Goal: Information Seeking & Learning: Find specific fact

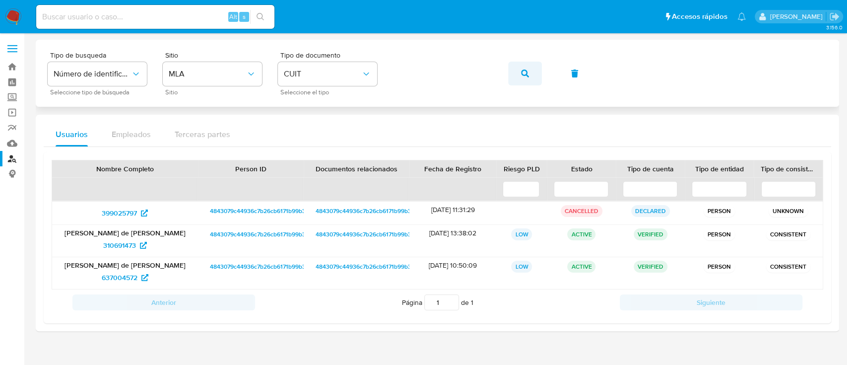
click at [516, 77] on button "button" at bounding box center [525, 74] width 34 height 24
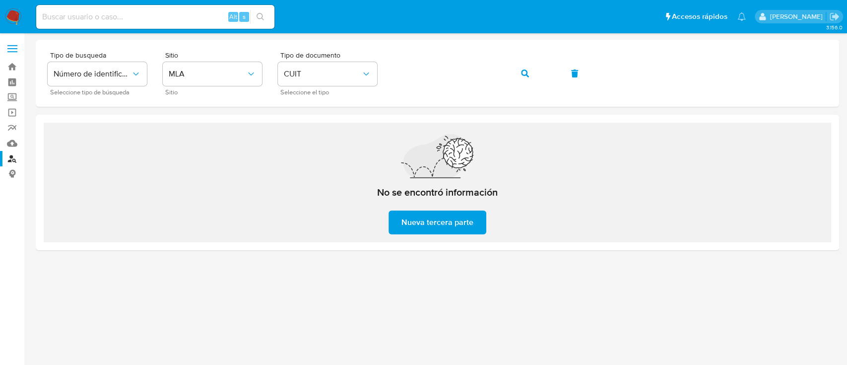
click at [21, 16] on img at bounding box center [13, 16] width 17 height 17
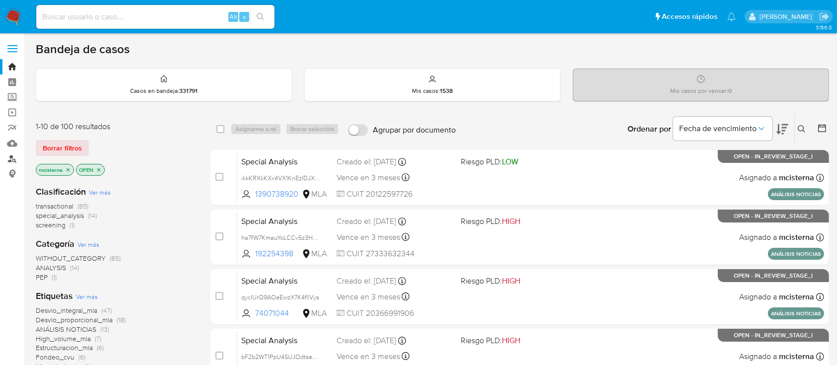
click at [16, 162] on link "Buscador de personas" at bounding box center [59, 158] width 118 height 15
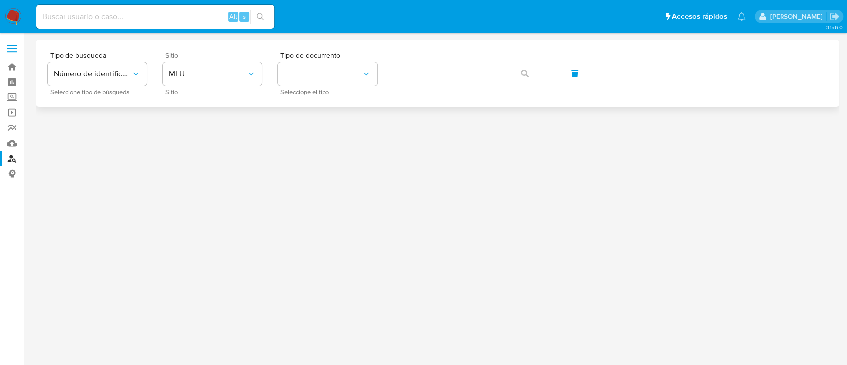
click at [234, 54] on span "Sitio" at bounding box center [214, 55] width 99 height 7
click at [234, 62] on button "MLU" at bounding box center [212, 74] width 99 height 24
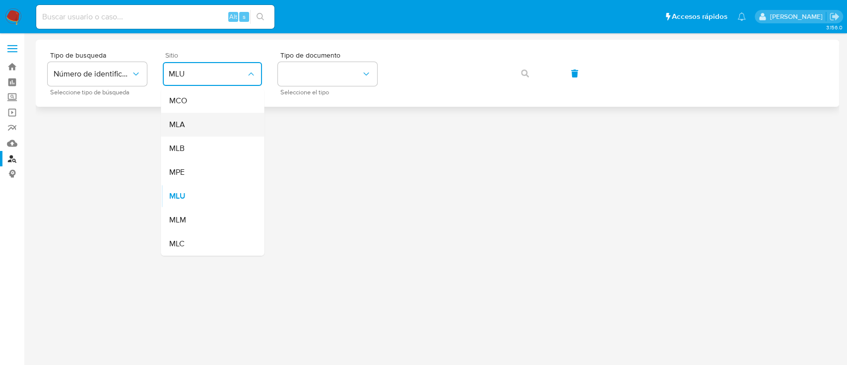
click at [222, 118] on div "MLA" at bounding box center [209, 125] width 81 height 24
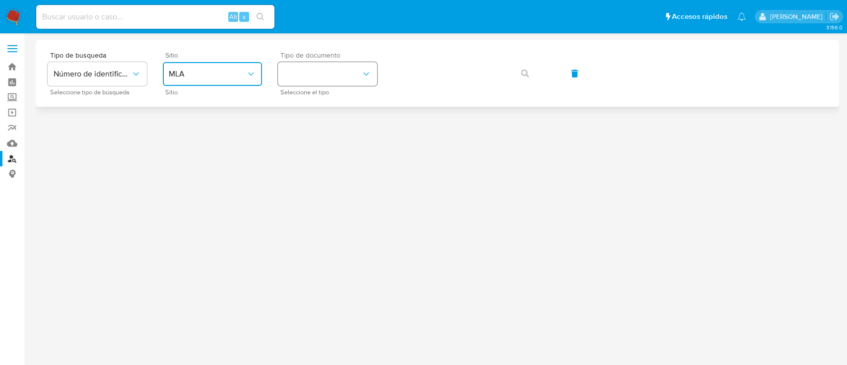
click at [328, 78] on button "identificationType" at bounding box center [327, 74] width 99 height 24
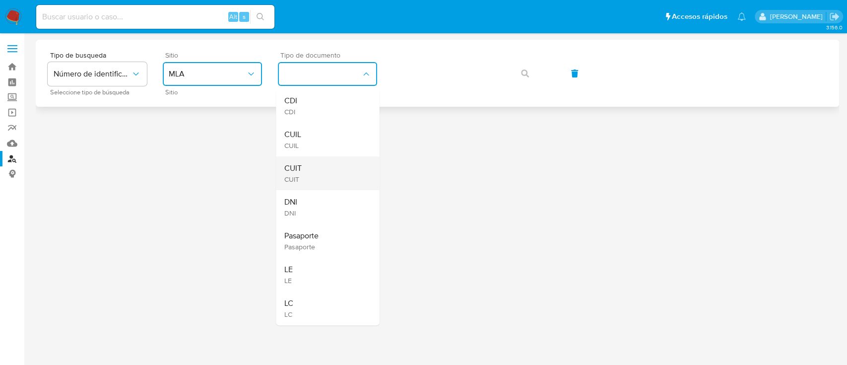
click at [331, 184] on div "CUIT CUIT" at bounding box center [324, 173] width 81 height 34
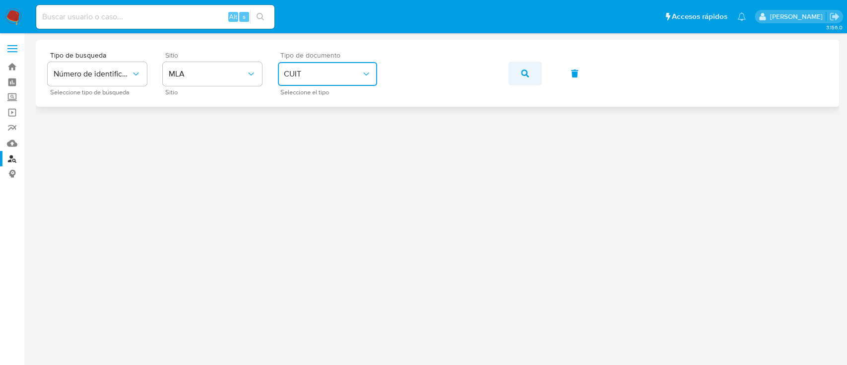
click at [526, 79] on span "button" at bounding box center [525, 74] width 8 height 22
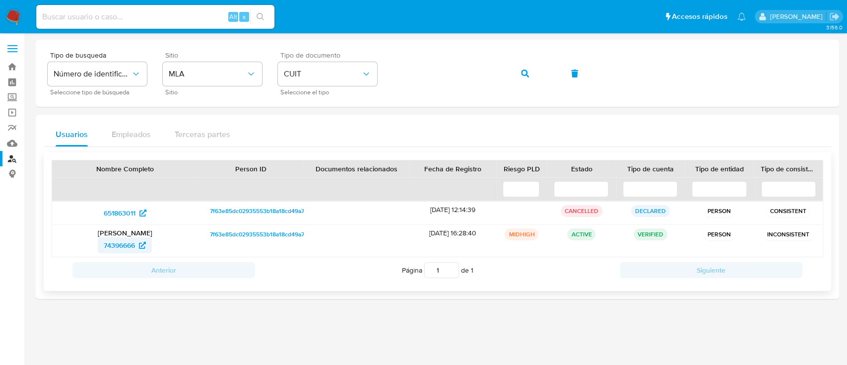
click at [131, 246] on span "74396666" at bounding box center [119, 245] width 31 height 16
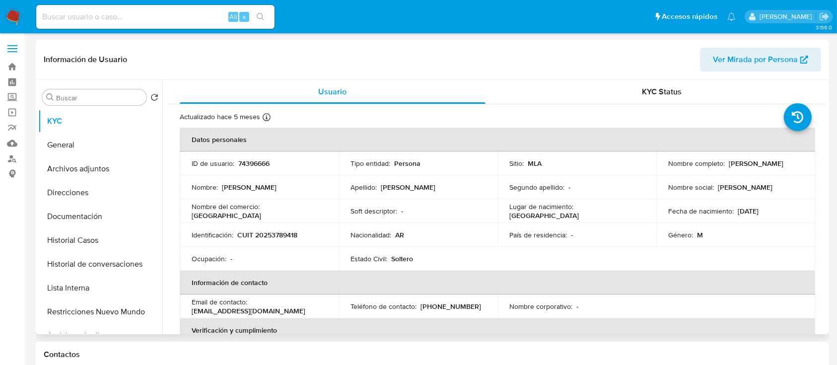
select select "10"
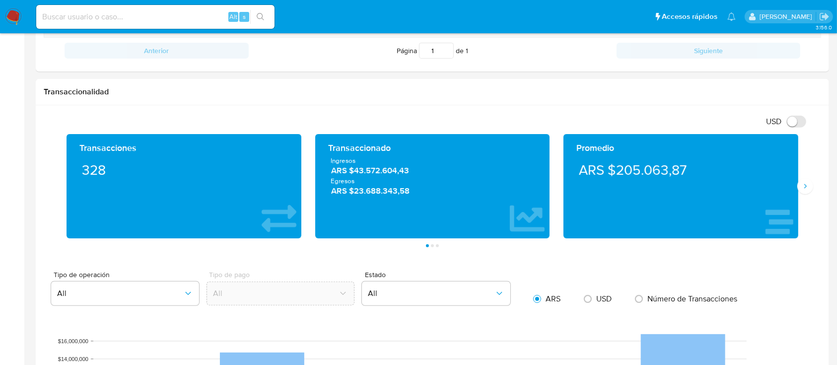
scroll to position [331, 0]
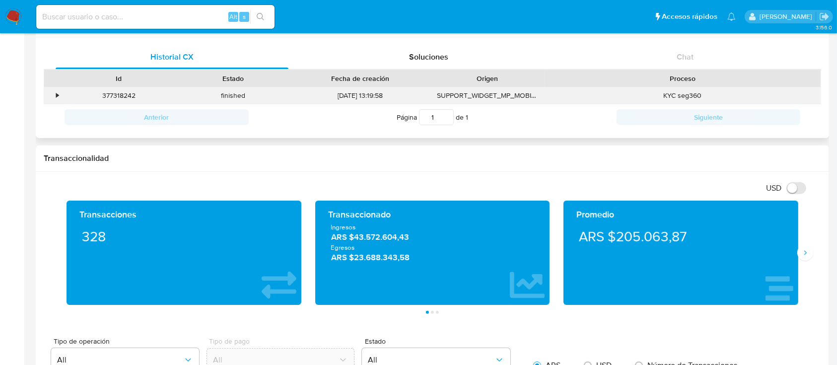
click at [52, 93] on div "•" at bounding box center [52, 95] width 17 height 16
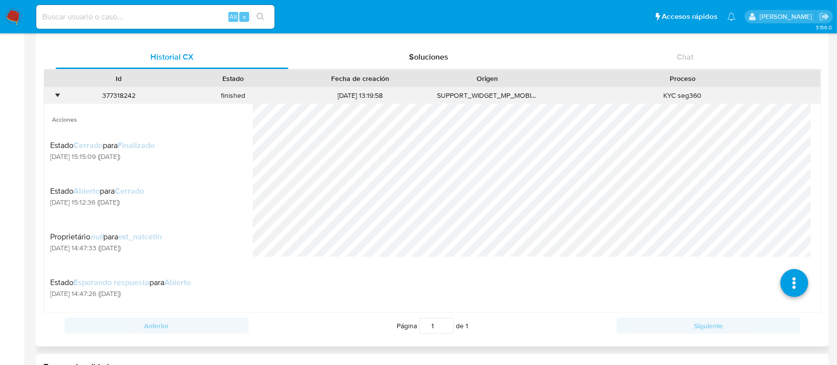
click at [52, 93] on div "•" at bounding box center [52, 95] width 17 height 16
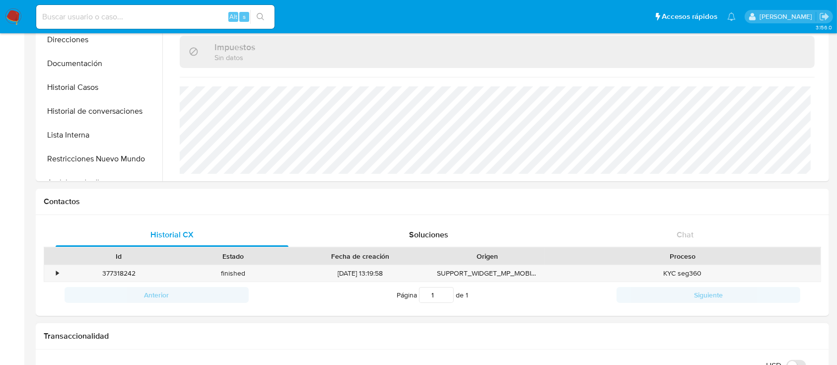
scroll to position [0, 0]
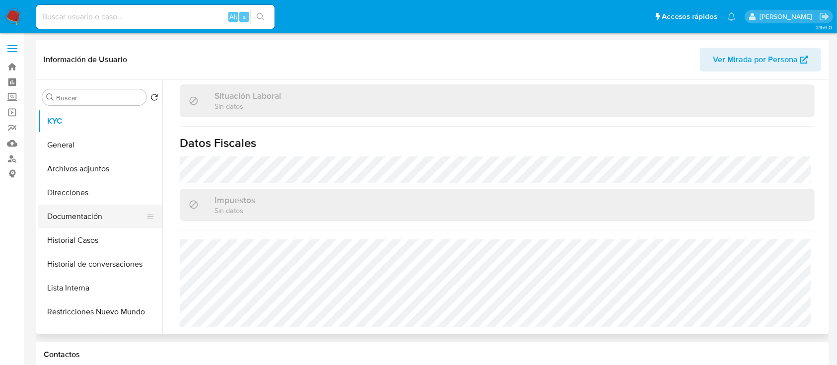
click at [97, 207] on button "Documentación" at bounding box center [96, 217] width 116 height 24
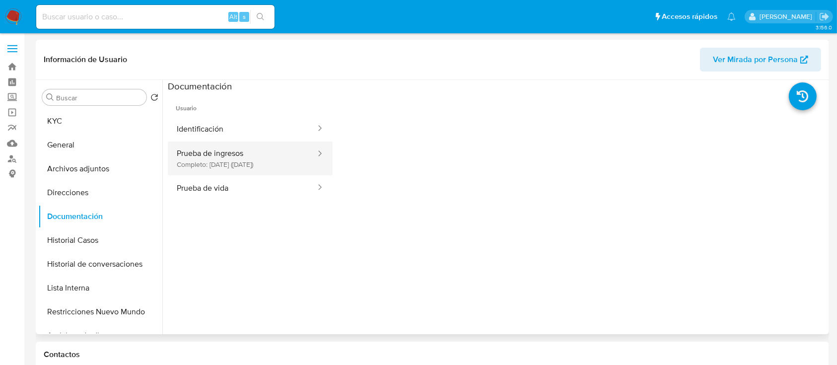
click at [228, 161] on button "Prueba de ingresos Completo: 30/03/2025 (hace 5 meses)" at bounding box center [242, 158] width 149 height 34
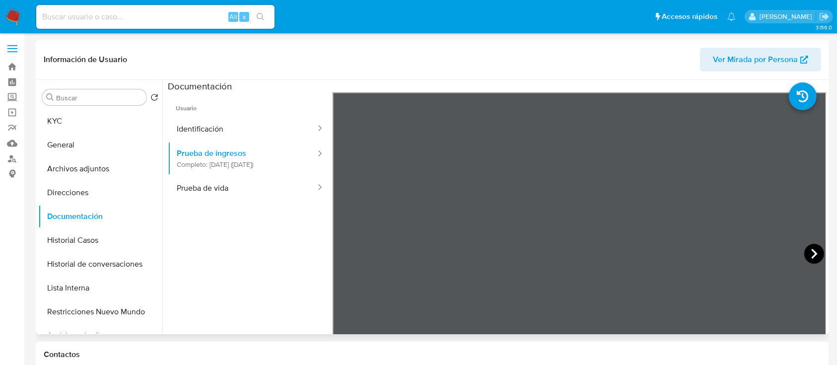
click at [813, 252] on icon at bounding box center [814, 254] width 20 height 20
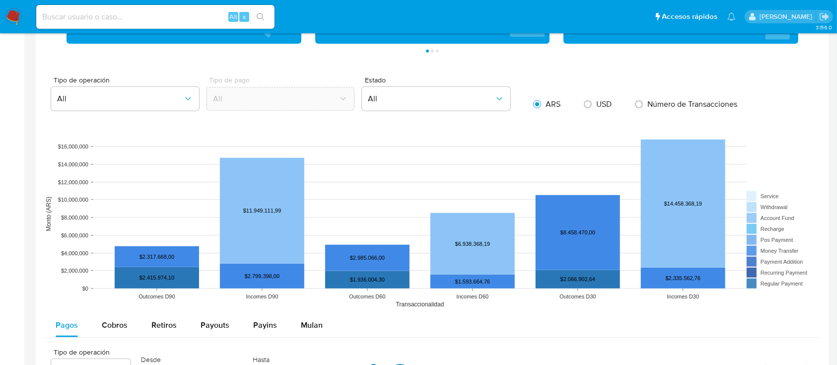
scroll to position [794, 0]
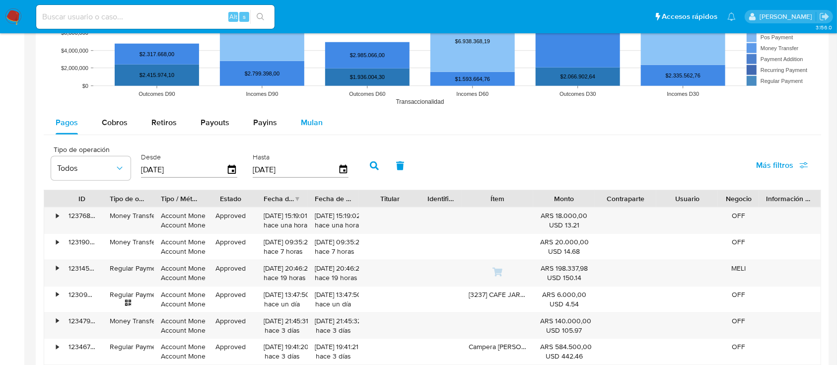
click at [302, 120] on span "Mulan" at bounding box center [312, 122] width 22 height 11
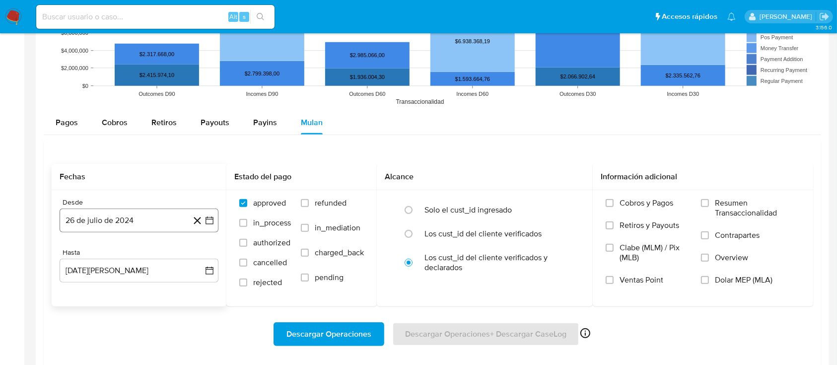
click at [131, 210] on button "26 de julio de 2024" at bounding box center [139, 220] width 159 height 24
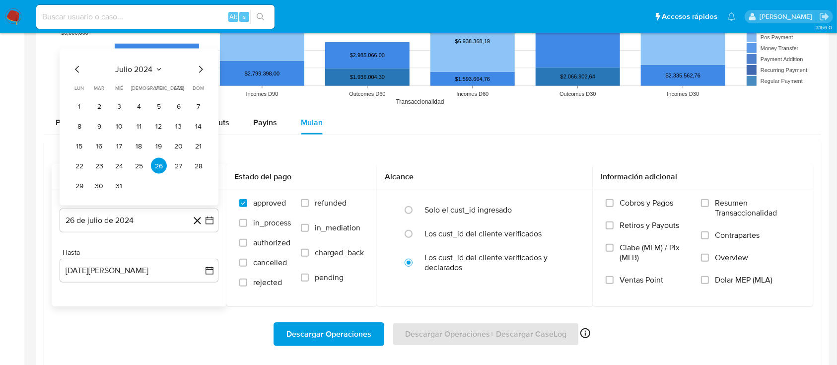
click at [78, 70] on icon "Mes anterior" at bounding box center [77, 70] width 12 height 12
click at [199, 73] on icon "Mes siguiente" at bounding box center [201, 70] width 12 height 12
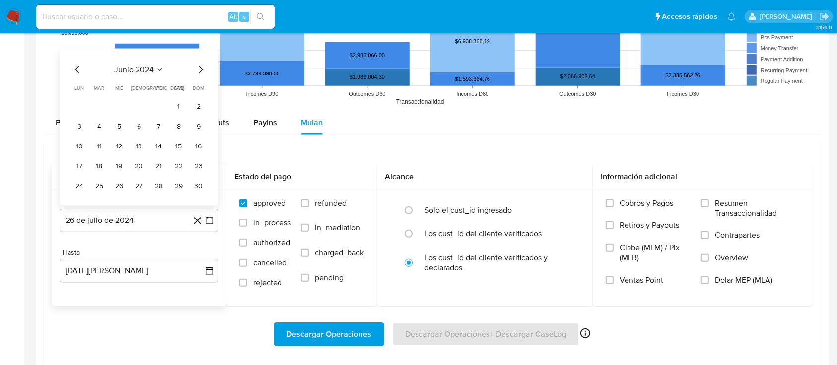
click at [198, 73] on icon "Mes siguiente" at bounding box center [201, 70] width 12 height 12
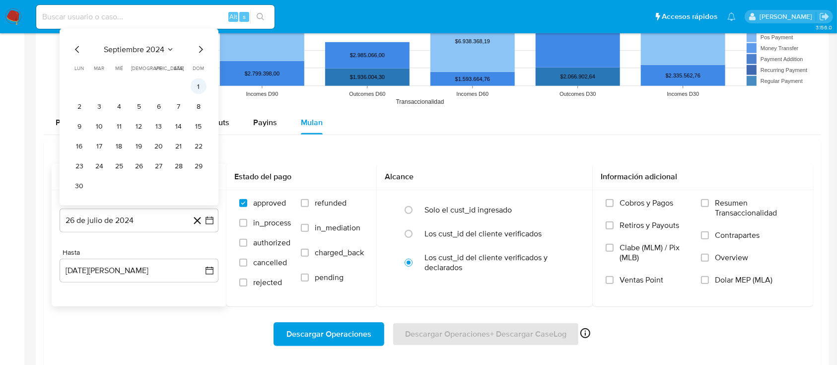
click at [193, 85] on button "1" at bounding box center [199, 86] width 16 height 16
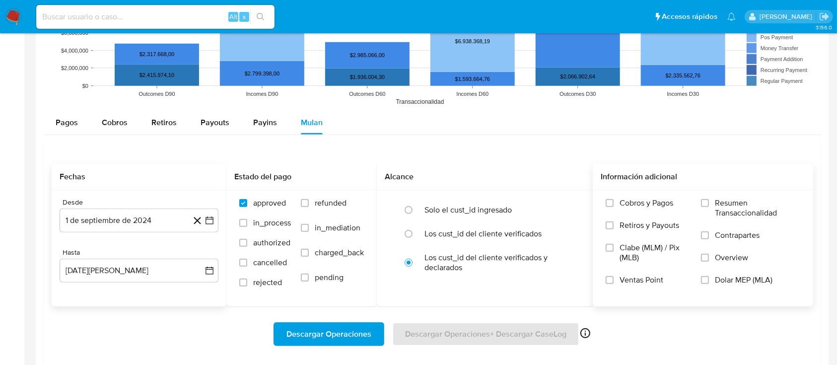
click at [761, 284] on span "Dolar MEP (MLA)" at bounding box center [744, 280] width 58 height 10
click at [709, 284] on input "Dolar MEP (MLA)" at bounding box center [705, 280] width 8 height 8
click at [343, 338] on span "Descargar Operaciones" at bounding box center [328, 334] width 85 height 22
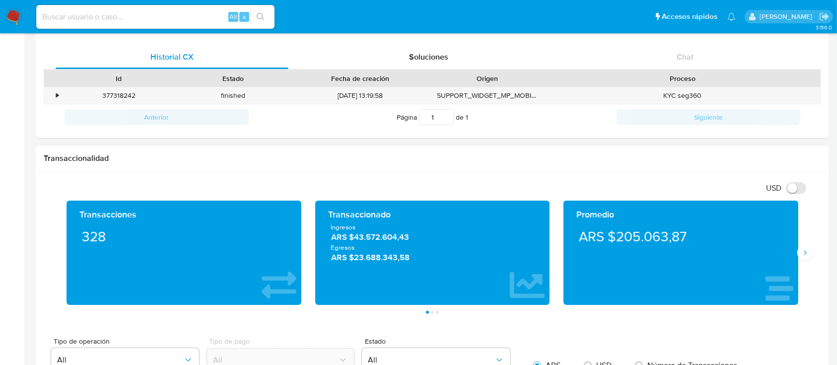
scroll to position [0, 0]
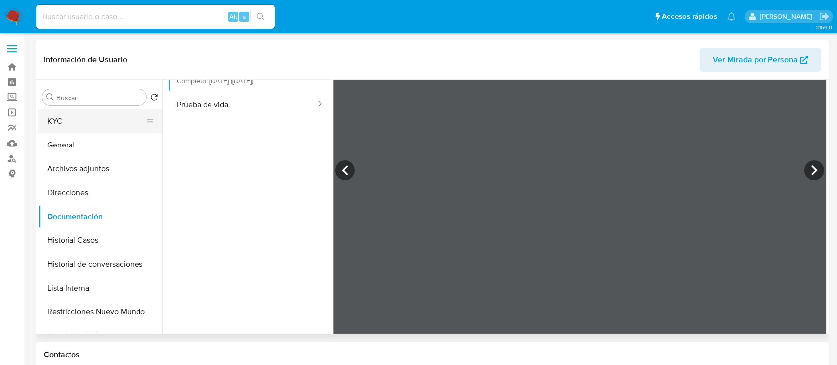
click at [45, 121] on button "KYC" at bounding box center [96, 121] width 116 height 24
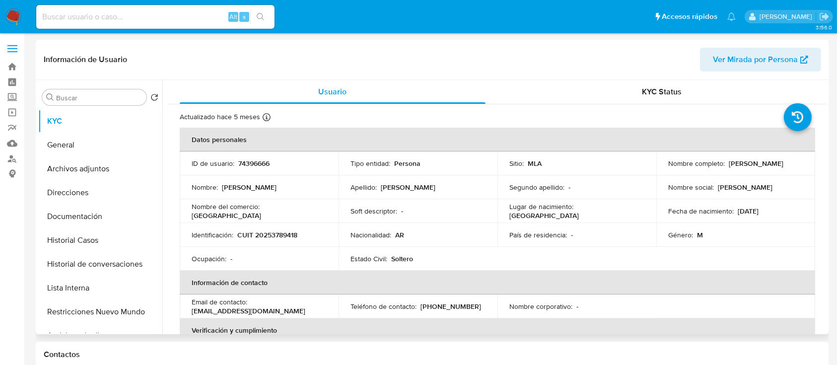
click at [265, 228] on td "Identificación : CUIT 20253789418" at bounding box center [259, 235] width 159 height 24
click at [270, 235] on p "CUIT 20253789418" at bounding box center [267, 234] width 60 height 9
copy p "20253789418"
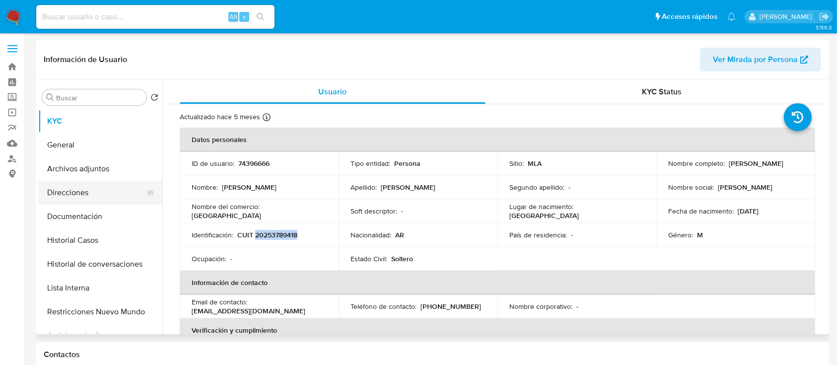
click at [99, 197] on button "Direcciones" at bounding box center [96, 193] width 116 height 24
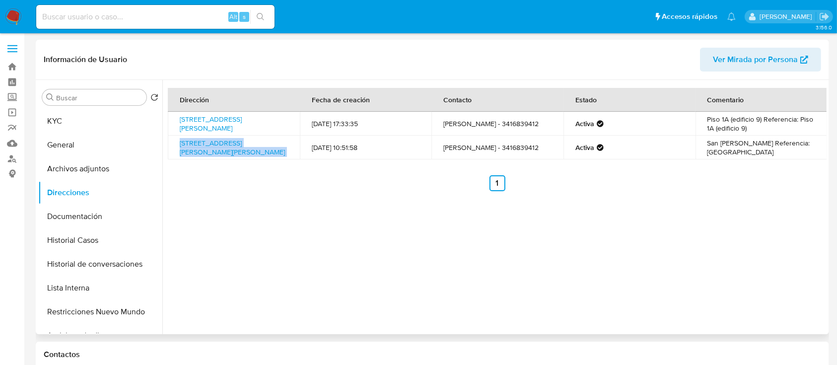
drag, startPoint x: 238, startPoint y: 158, endPoint x: 308, endPoint y: 158, distance: 70.0
click at [308, 158] on tr "Av San Martin 2958, San Lorenzo, Santa Fe, 2200, Argentina 2958 08/03/2023 10:5…" at bounding box center [497, 148] width 659 height 24
copy td "Av San Martin 2958, San Lorenzo, Santa Fe, 2200, Argentina 2958"
drag, startPoint x: 174, startPoint y: 116, endPoint x: 199, endPoint y: 133, distance: 30.4
click at [199, 133] on td "Calle Luis Candido Carballo 230, Rosario, Santa Fe, 2000, Argentina 230" at bounding box center [234, 124] width 132 height 24
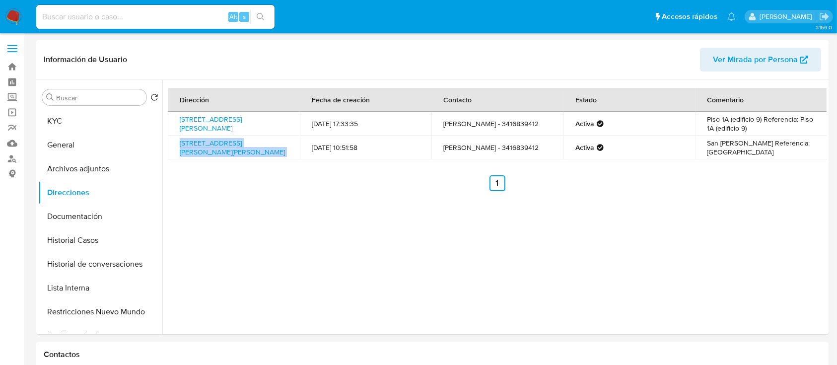
copy link "Calle Luis Candido Carballo 230, Rosario, Santa Fe, 2000, Argentina 230"
click at [727, 159] on td "San Lorenzo Referencia: Hotel Luzon" at bounding box center [761, 148] width 132 height 24
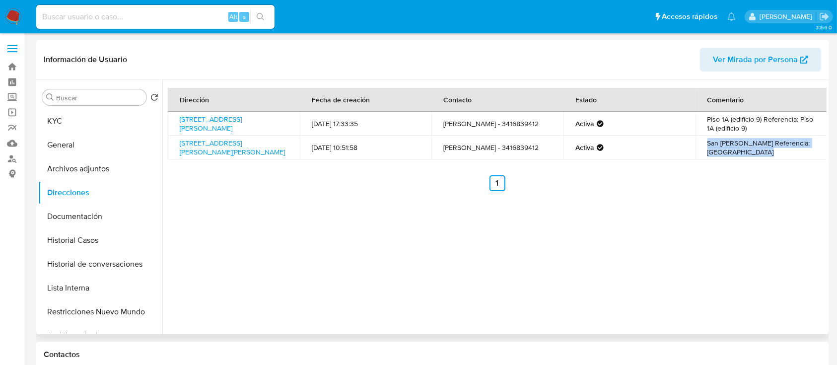
click at [727, 159] on td "San Lorenzo Referencia: Hotel Luzon" at bounding box center [761, 148] width 132 height 24
copy div "San Lorenzo Referencia: Hotel Luzon Anterior"
click at [203, 121] on link "Calle Luis Candido Carballo 230, Rosario, Santa Fe, 2000, Argentina 230" at bounding box center [211, 123] width 62 height 19
click at [98, 211] on button "Documentación" at bounding box center [96, 217] width 116 height 24
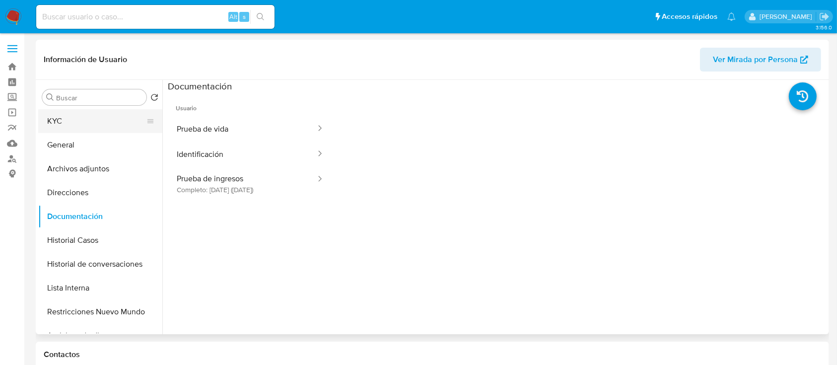
click at [113, 126] on button "KYC" at bounding box center [96, 121] width 116 height 24
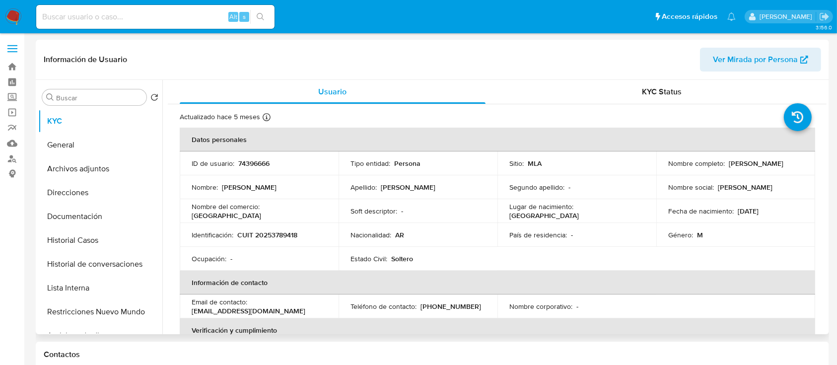
click at [278, 233] on p "CUIT 20253789418" at bounding box center [267, 234] width 60 height 9
copy p "20253789418"
click at [239, 208] on p "Nombre del comercio :" at bounding box center [226, 206] width 68 height 9
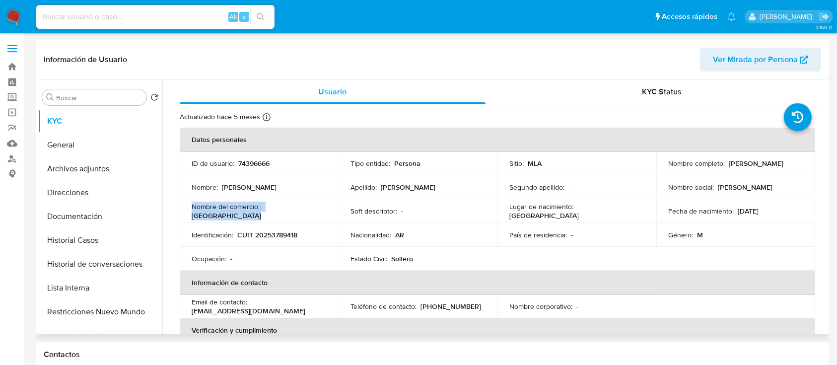
click at [239, 208] on p "Nombre del comercio :" at bounding box center [226, 206] width 68 height 9
copy div "Nombre del comercio : Hotel Luzon"
click at [101, 197] on button "Direcciones" at bounding box center [96, 193] width 116 height 24
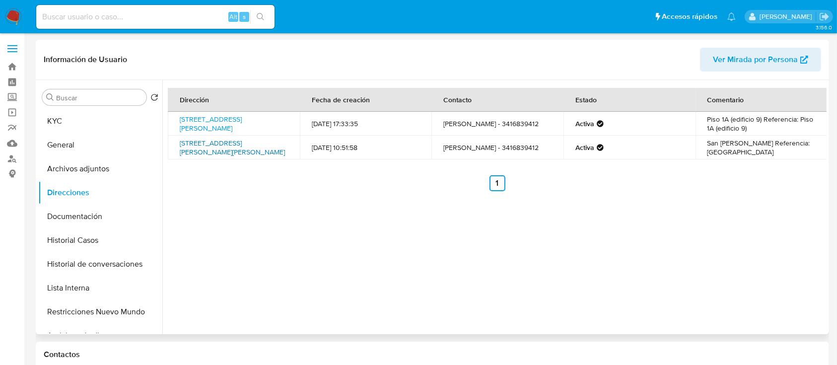
click at [250, 145] on link "Av San Martin 2958, San Lorenzo, Santa Fe, 2200, Argentina 2958" at bounding box center [232, 147] width 105 height 19
drag, startPoint x: 117, startPoint y: 117, endPoint x: 147, endPoint y: 122, distance: 30.3
click at [117, 117] on button "KYC" at bounding box center [96, 121] width 116 height 24
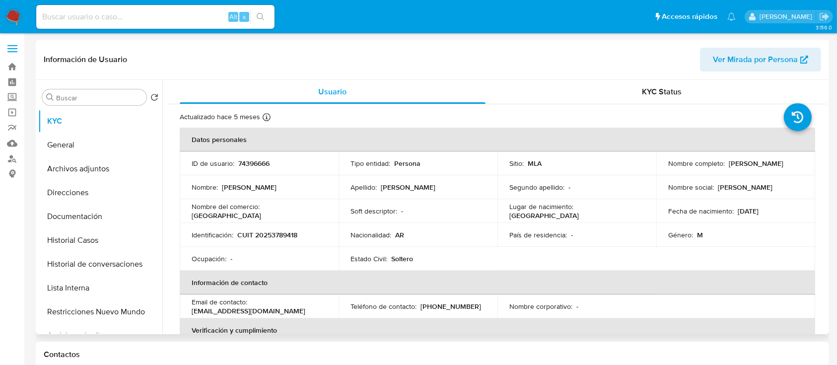
click at [271, 236] on p "CUIT 20253789418" at bounding box center [267, 234] width 60 height 9
copy p "20253789418"
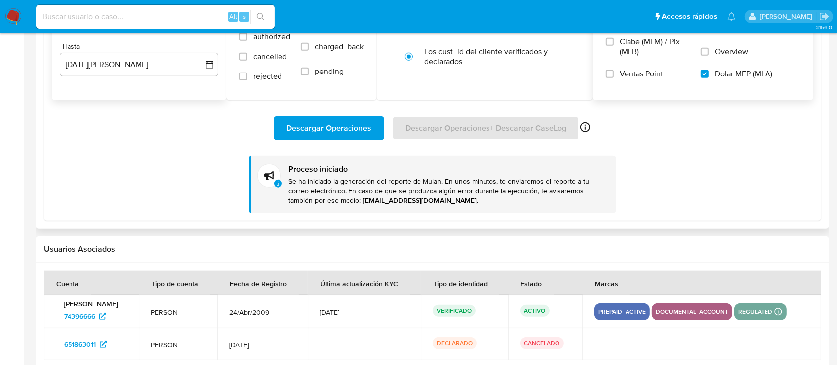
scroll to position [1048, 0]
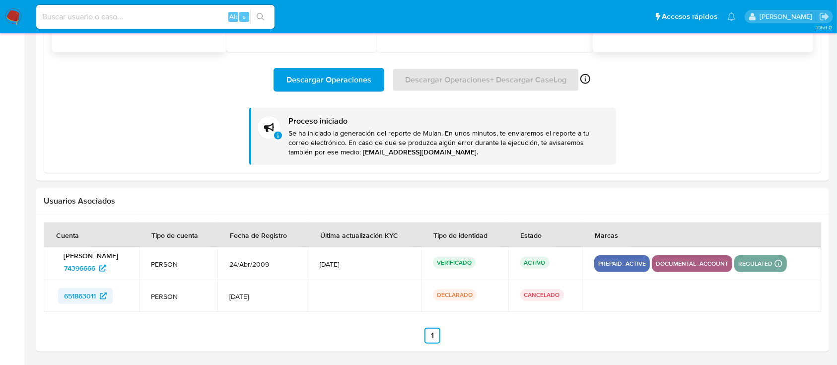
click at [81, 296] on span "651863011" at bounding box center [80, 296] width 32 height 16
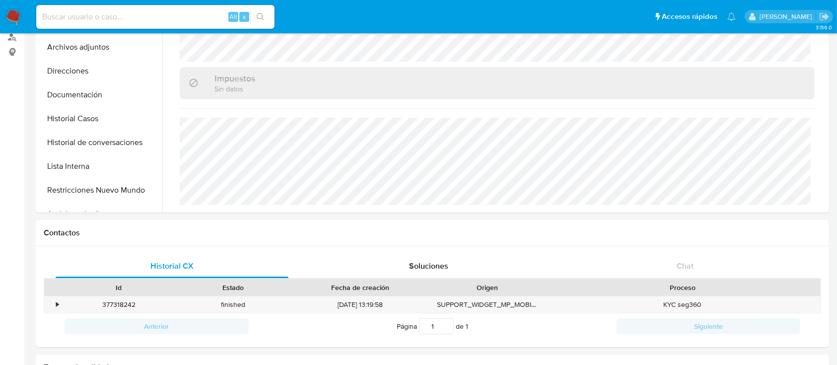
scroll to position [0, 0]
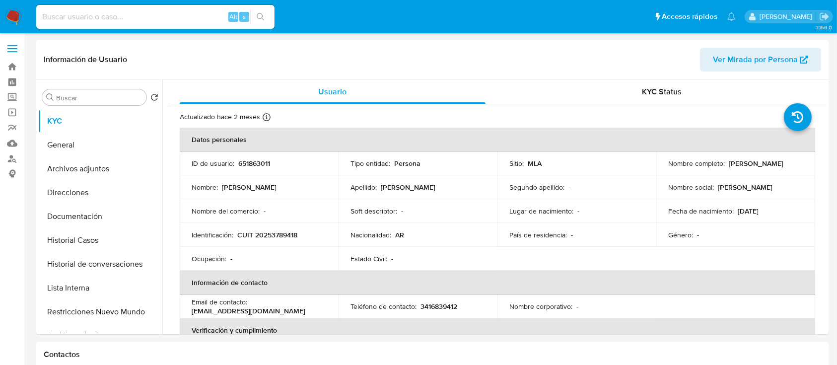
select select "10"
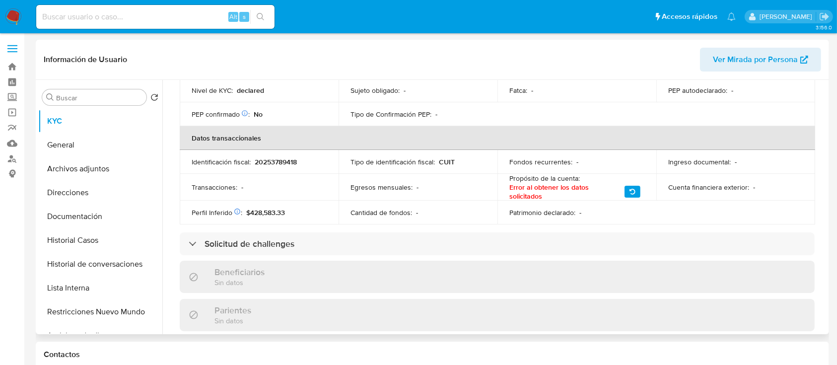
scroll to position [265, 0]
drag, startPoint x: 126, startPoint y: 232, endPoint x: 124, endPoint y: 219, distance: 13.1
click at [126, 231] on button "Historial Casos" at bounding box center [100, 240] width 124 height 24
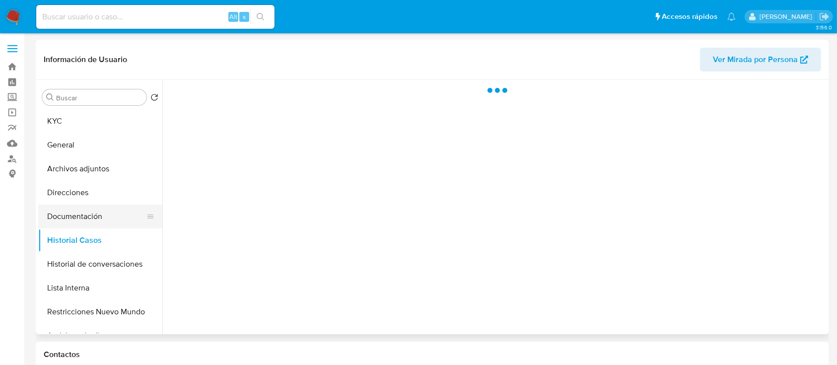
scroll to position [0, 0]
click at [124, 219] on button "Documentación" at bounding box center [96, 217] width 116 height 24
